Goal: Task Accomplishment & Management: Manage account settings

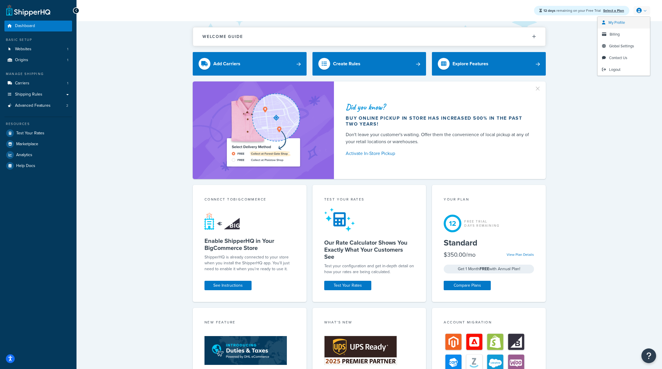
click at [615, 24] on span "My Profile" at bounding box center [616, 23] width 16 height 6
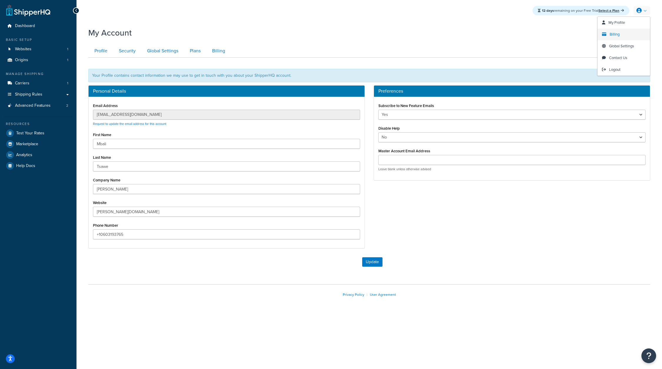
click at [614, 35] on span "Billing" at bounding box center [614, 34] width 10 height 6
